Goal: Transaction & Acquisition: Purchase product/service

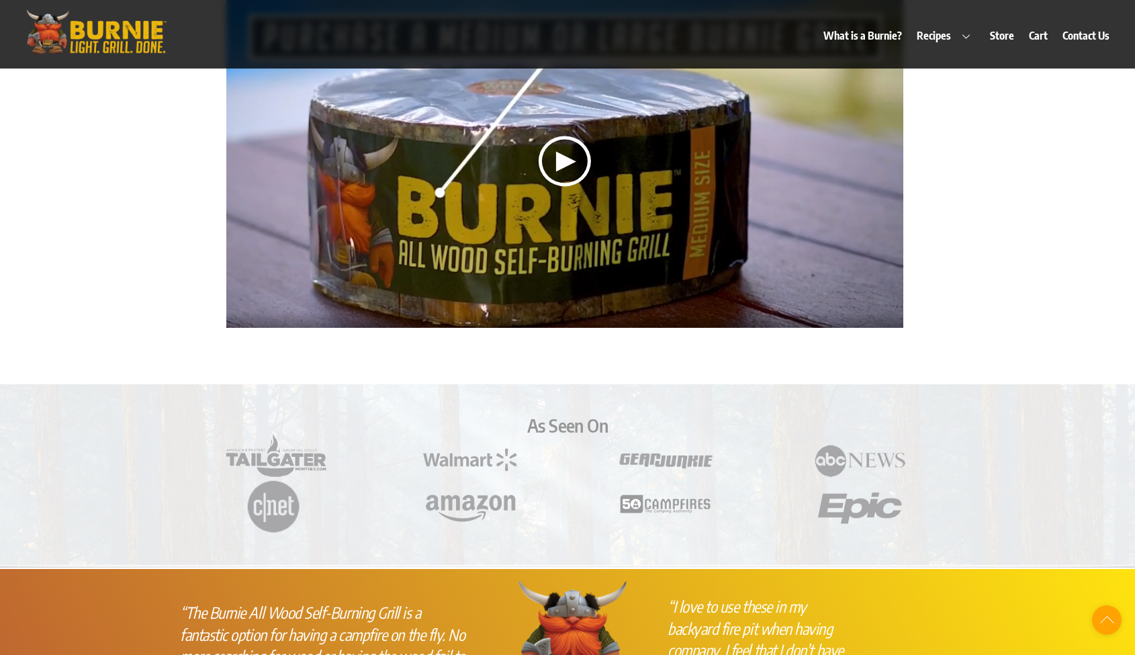
scroll to position [3229, 0]
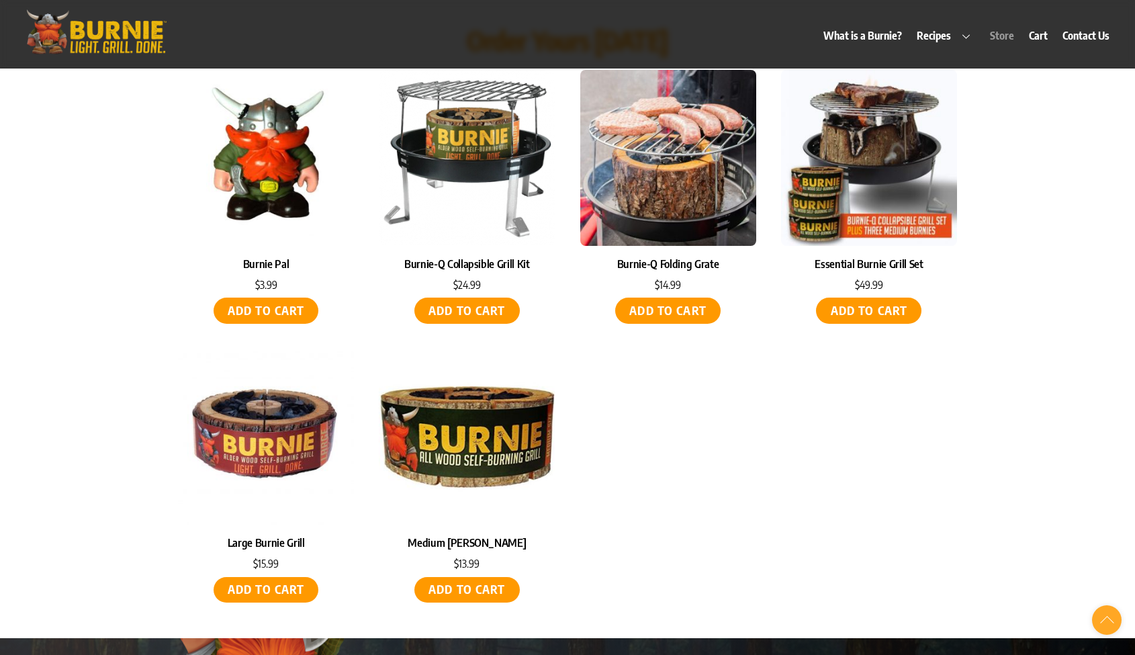
scroll to position [5861, 0]
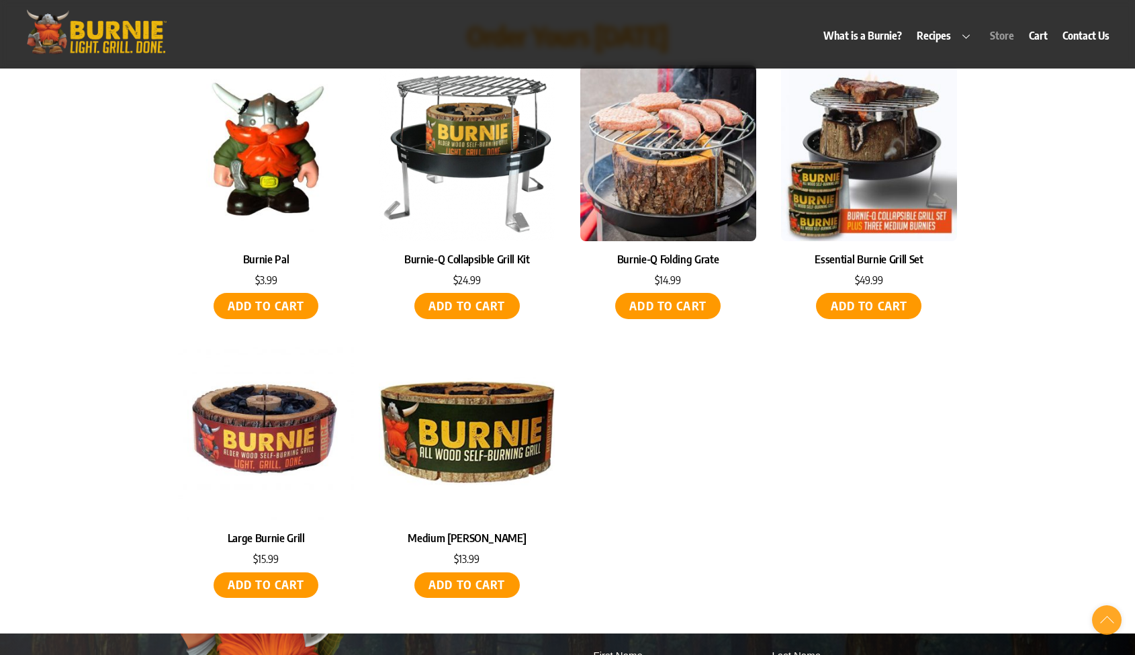
click at [477, 352] on img at bounding box center [467, 432] width 176 height 176
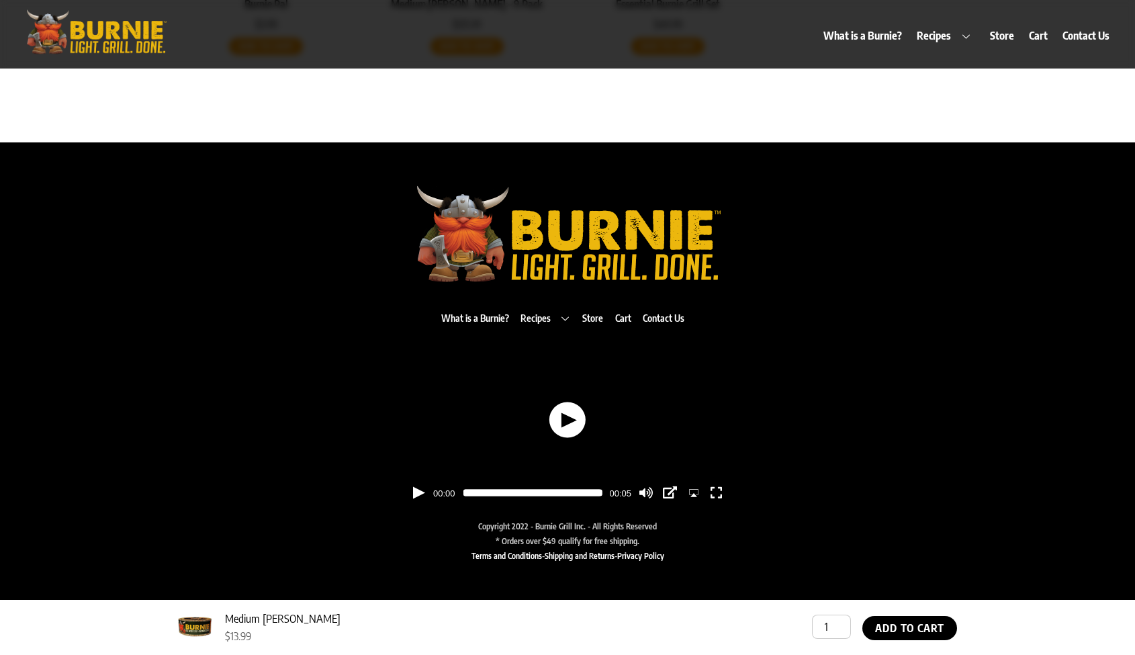
scroll to position [1164, 0]
click at [650, 494] on use "button" at bounding box center [646, 492] width 13 height 11
click at [568, 410] on button "button" at bounding box center [568, 420] width 36 height 36
type input "100"
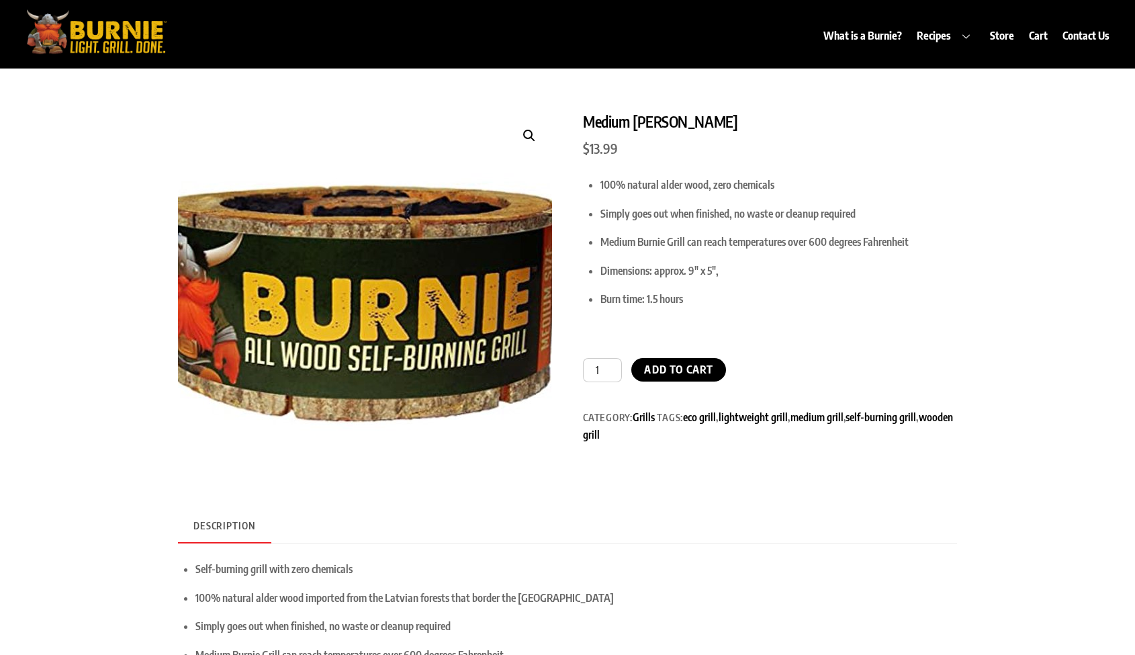
scroll to position [0, 0]
